Goal: Information Seeking & Learning: Learn about a topic

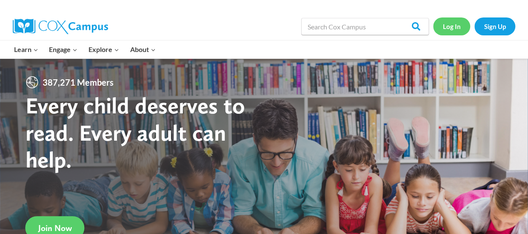
click at [460, 30] on link "Log In" at bounding box center [451, 25] width 37 height 17
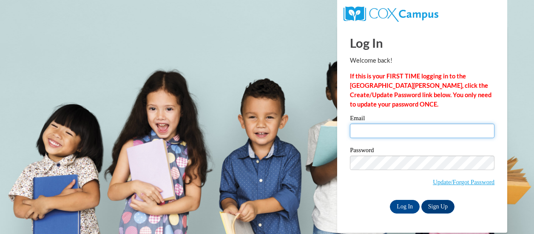
click at [399, 129] on input "Email" at bounding box center [422, 130] width 145 height 14
type input "mcarroll@atlantaspeechschool.org"
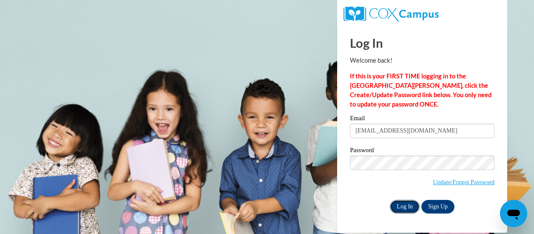
click at [412, 206] on input "Log In" at bounding box center [405, 207] width 30 height 14
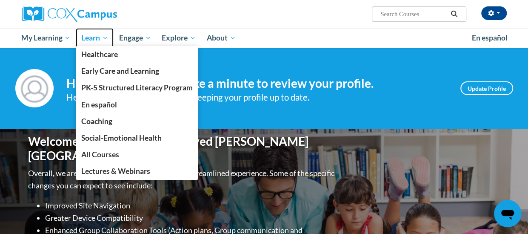
click at [101, 40] on span "Learn" at bounding box center [94, 38] width 27 height 10
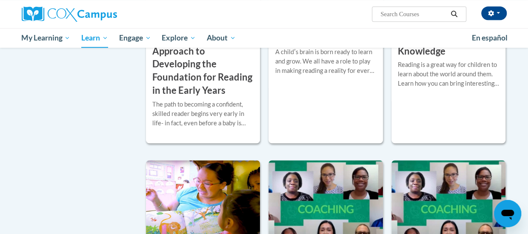
scroll to position [140, 0]
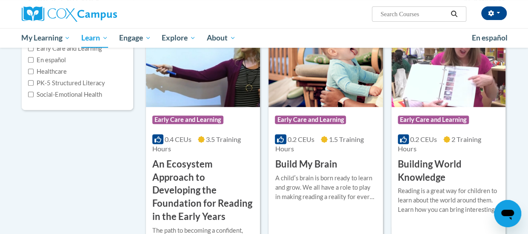
click at [420, 175] on h3 "Building World Knowledge" at bounding box center [448, 170] width 101 height 26
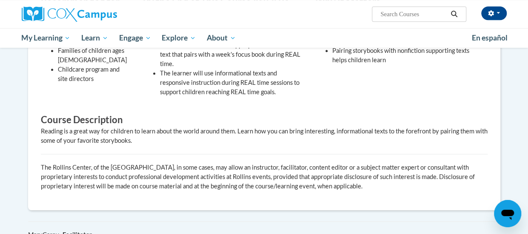
scroll to position [355, 0]
